Goal: Complete application form

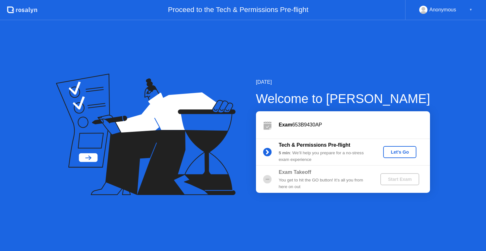
click at [399, 147] on button "Let's Go" at bounding box center [399, 152] width 33 height 12
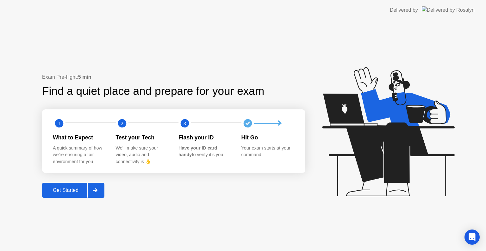
click at [76, 190] on div "Get Started" at bounding box center [65, 191] width 43 height 6
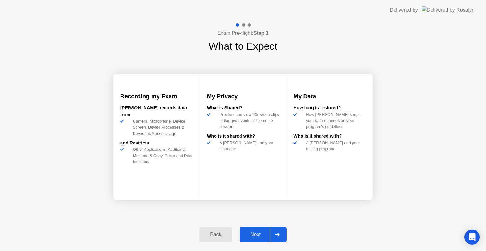
click at [269, 234] on div "Next" at bounding box center [255, 235] width 28 height 6
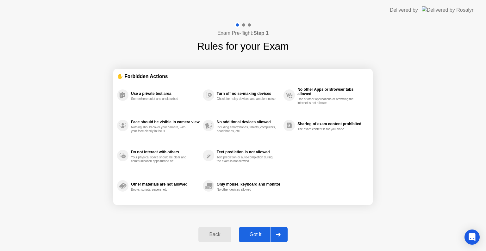
click at [279, 233] on icon at bounding box center [278, 235] width 4 height 4
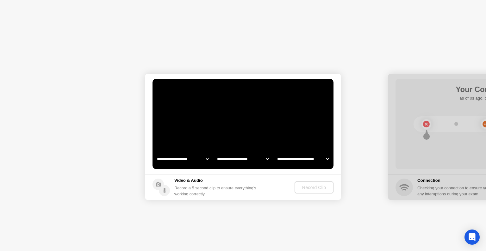
select select "**********"
select select "*******"
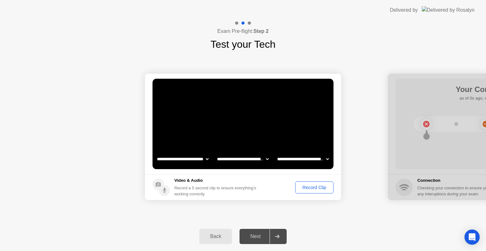
click at [277, 238] on icon at bounding box center [277, 237] width 5 height 4
drag, startPoint x: 262, startPoint y: 237, endPoint x: 282, endPoint y: 226, distance: 23.1
click at [261, 237] on div "Next" at bounding box center [255, 237] width 28 height 6
click at [308, 187] on div "Record Clip" at bounding box center [314, 187] width 34 height 5
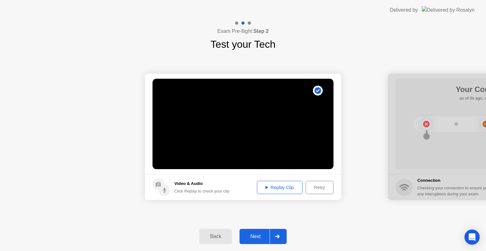
click at [280, 189] on div "Replay Clip" at bounding box center [279, 187] width 41 height 5
click at [280, 235] on icon at bounding box center [277, 237] width 5 height 4
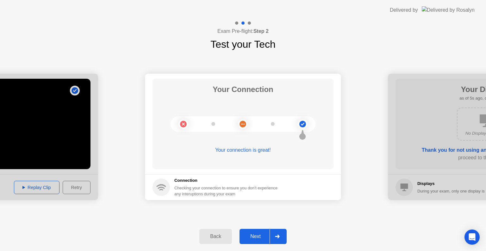
click at [274, 233] on div at bounding box center [276, 236] width 15 height 15
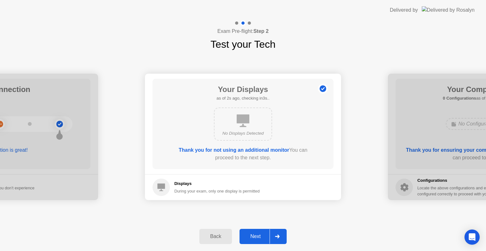
click at [281, 235] on div at bounding box center [276, 236] width 15 height 15
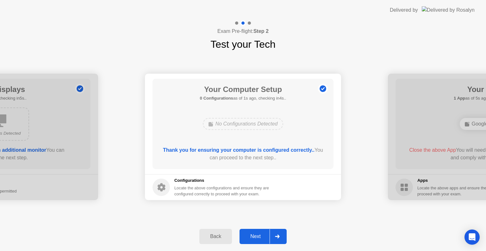
click at [276, 233] on div at bounding box center [276, 236] width 15 height 15
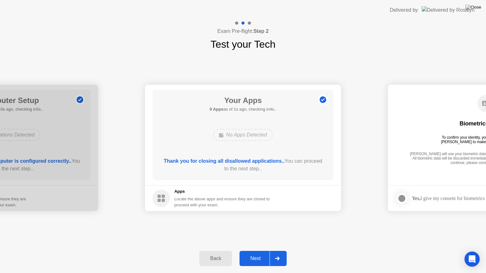
click at [280, 251] on div at bounding box center [276, 258] width 15 height 15
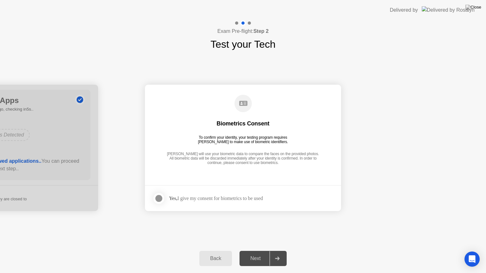
click at [158, 196] on div at bounding box center [159, 199] width 8 height 8
click at [278, 251] on icon at bounding box center [277, 259] width 4 height 4
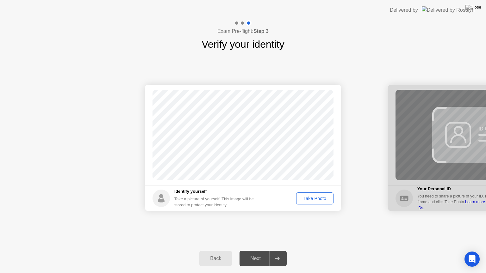
click at [308, 197] on div "Take Photo" at bounding box center [314, 198] width 33 height 5
click at [281, 251] on div at bounding box center [276, 258] width 15 height 15
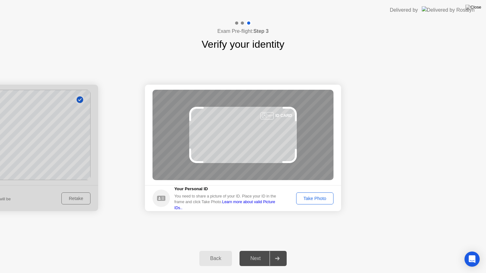
click at [303, 197] on div "Take Photo" at bounding box center [314, 198] width 33 height 5
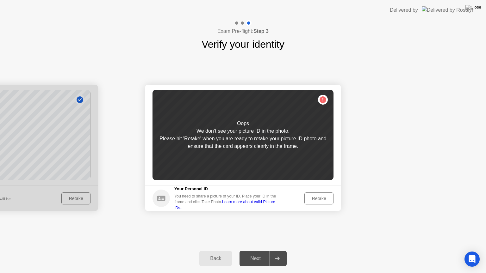
click at [166, 199] on circle at bounding box center [160, 198] width 17 height 17
click at [474, 251] on icon "Open Intercom Messenger" at bounding box center [471, 259] width 7 height 8
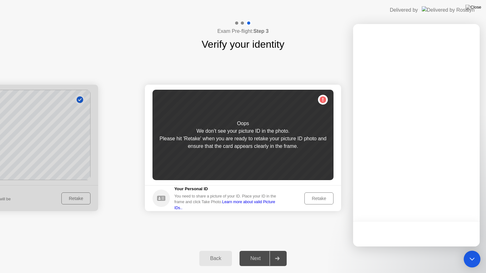
click at [468, 251] on icon "Open Intercom Messenger" at bounding box center [472, 259] width 8 height 8
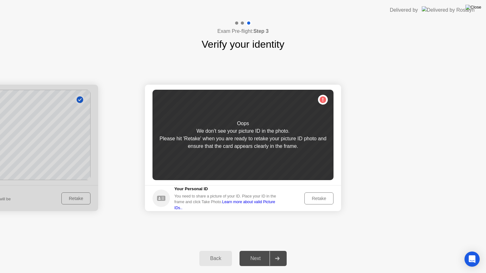
click at [477, 6] on img at bounding box center [473, 7] width 16 height 5
